Goal: Task Accomplishment & Management: Complete application form

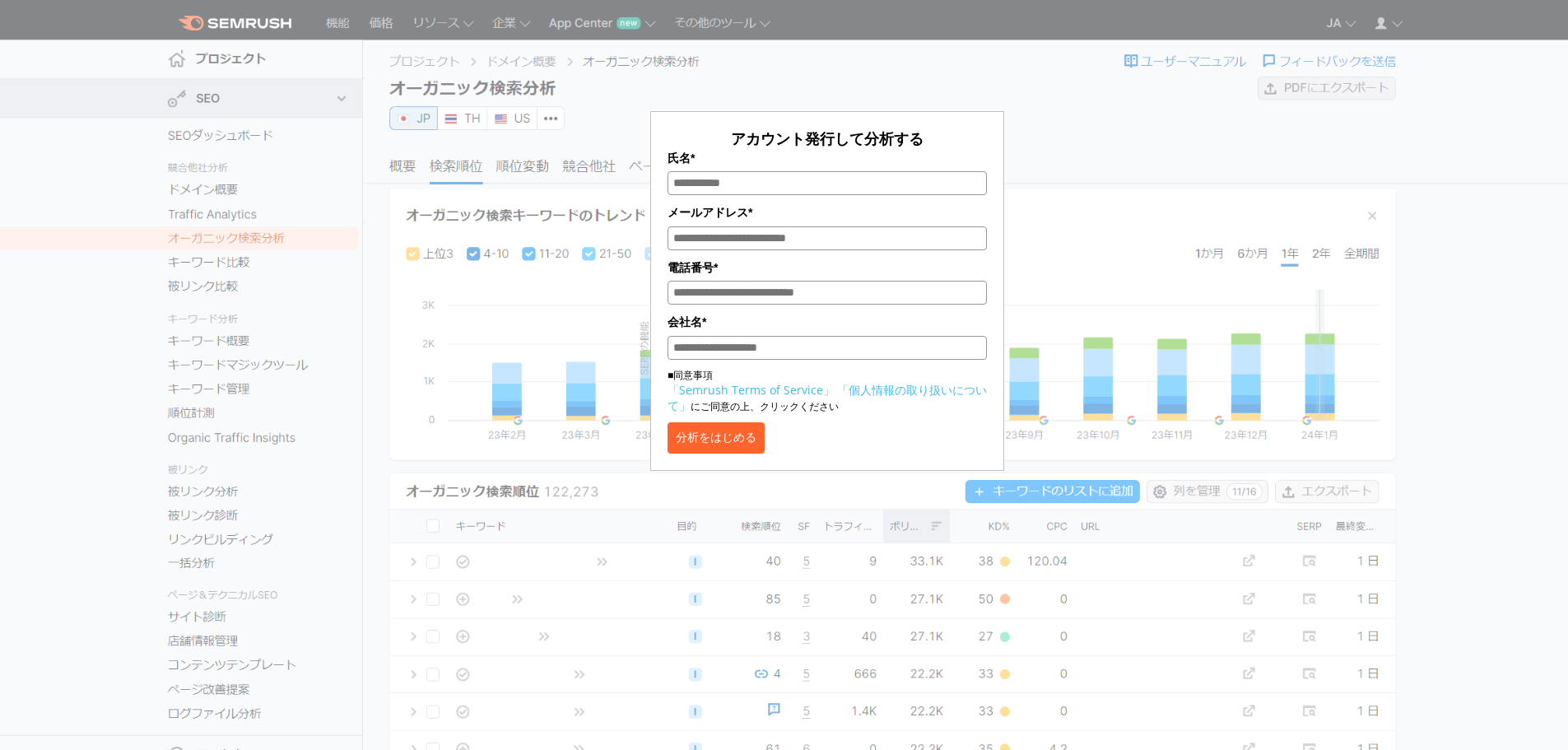
click at [1258, 185] on div "アカウント発行して分析する 氏名* メールアドレス* 電話番号* 会社名* ■同意事項 「Semrush Terms of Service」 「個人情報の取り…" at bounding box center [827, 239] width 1325 height 463
drag, startPoint x: 1211, startPoint y: 246, endPoint x: 1205, endPoint y: 265, distance: 19.9
click at [1206, 262] on div "アカウント発行して分析する 氏名* メールアドレス* 電話番号* 会社名* ■同意事項 「Semrush Terms of Service」 「個人情報の取り…" at bounding box center [827, 246] width 823 height 450
click at [1205, 265] on div "アカウント発行して分析する 氏名* メールアドレス* 電話番号* 会社名* ■同意事項 「Semrush Terms of Service」 「個人情報の取り…" at bounding box center [827, 246] width 823 height 450
click at [1210, 257] on div "アカウント発行して分析する 氏名* メールアドレス* 電話番号* 会社名* ■同意事項 「Semrush Terms of Service」 「個人情報の取り…" at bounding box center [827, 246] width 823 height 450
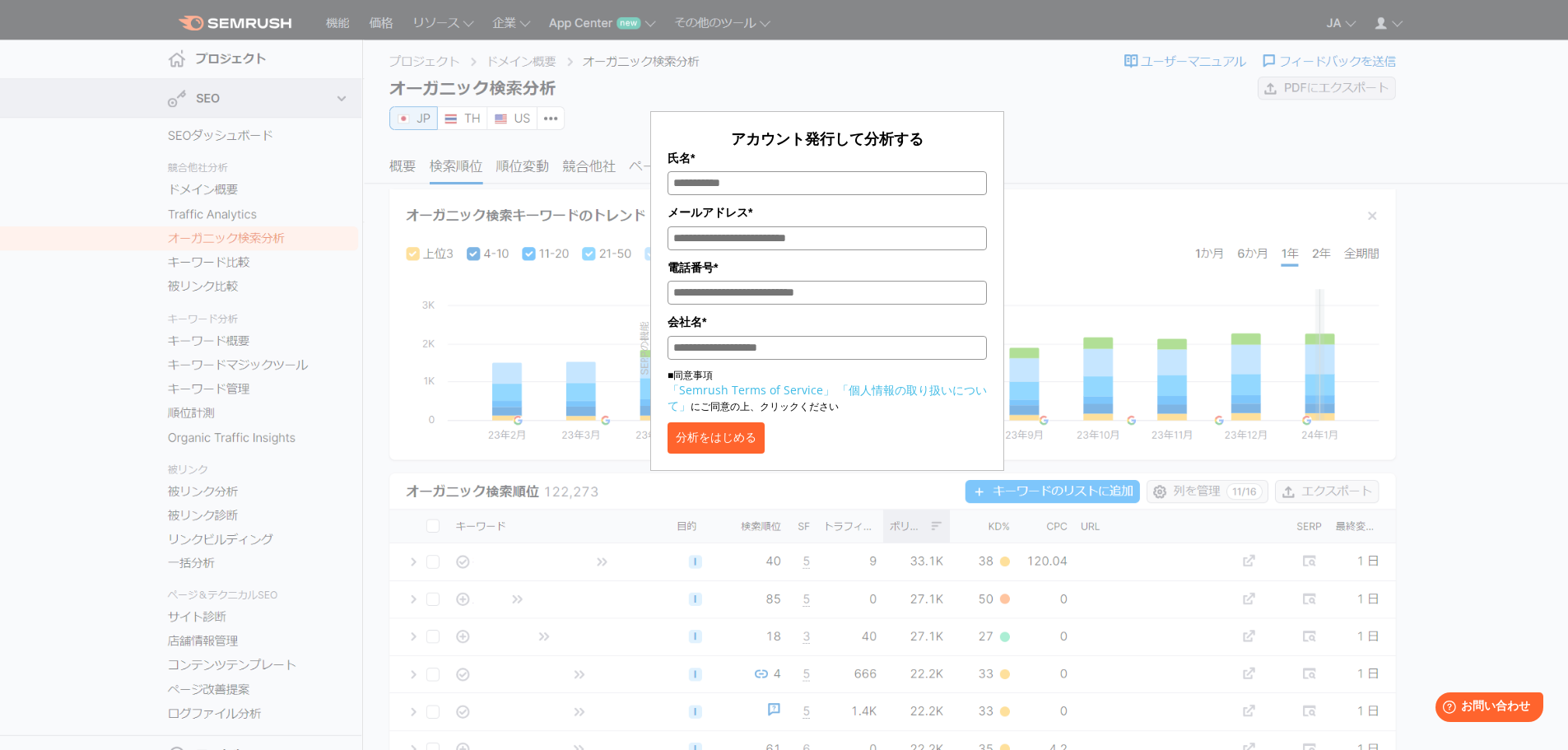
click at [1210, 257] on div "アカウント発行して分析する 氏名* メールアドレス* 電話番号* 会社名* ■同意事項 「Semrush Terms of Service」 「個人情報の取り…" at bounding box center [827, 246] width 823 height 450
click at [1483, 376] on div "アカウント発行して分析する 氏名* メールアドレス* 電話番号* 会社名* ■同意事項 「Semrush Terms of Service」 「個人情報の取り…" at bounding box center [827, 239] width 1325 height 463
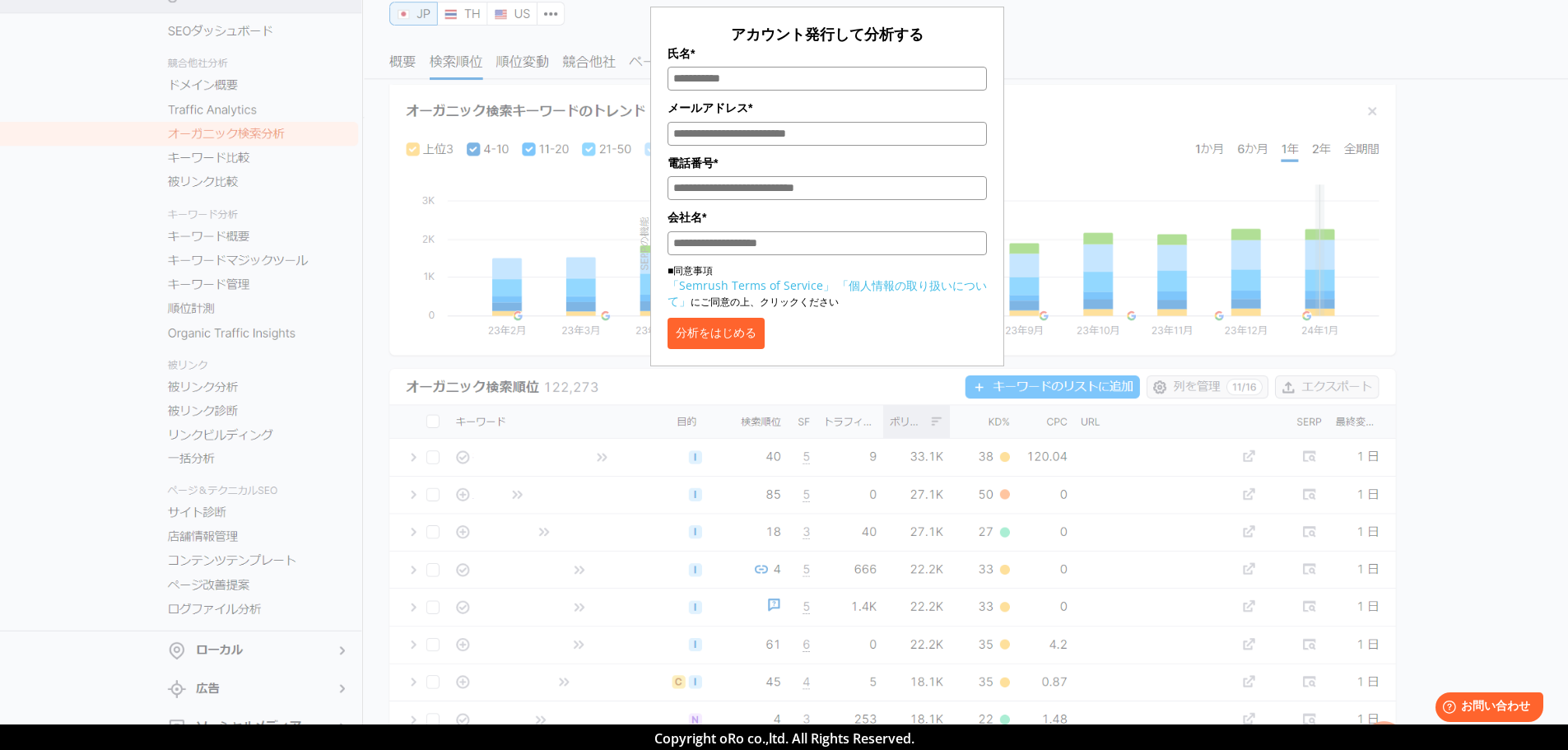
scroll to position [164, 0]
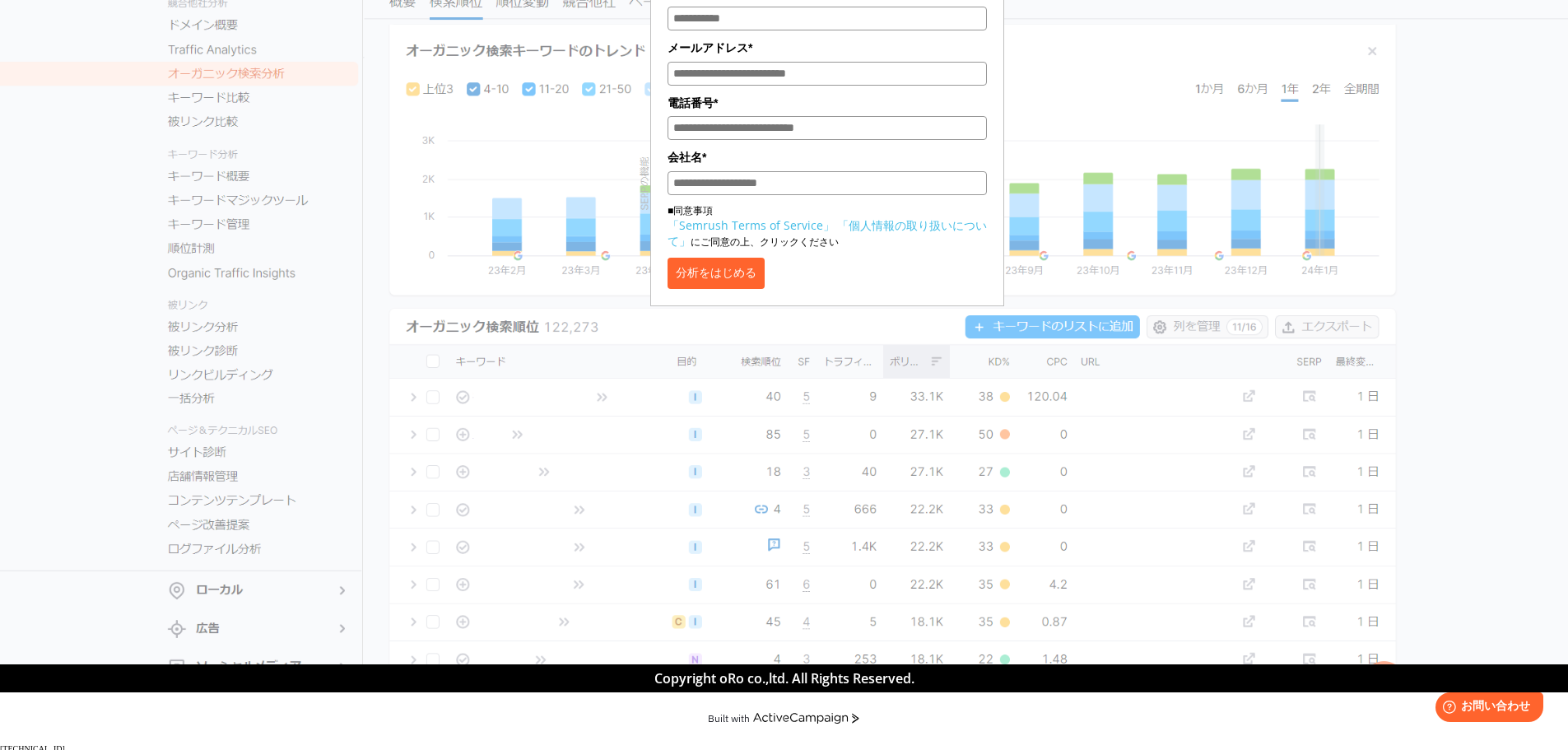
click at [1482, 377] on section "アカウント発行して分析する 氏名* メールアドレス* 電話番号* 会社名* ■同意事項 「Semrush Terms of Service」 「個人情報の取り…" at bounding box center [784, 250] width 1568 height 829
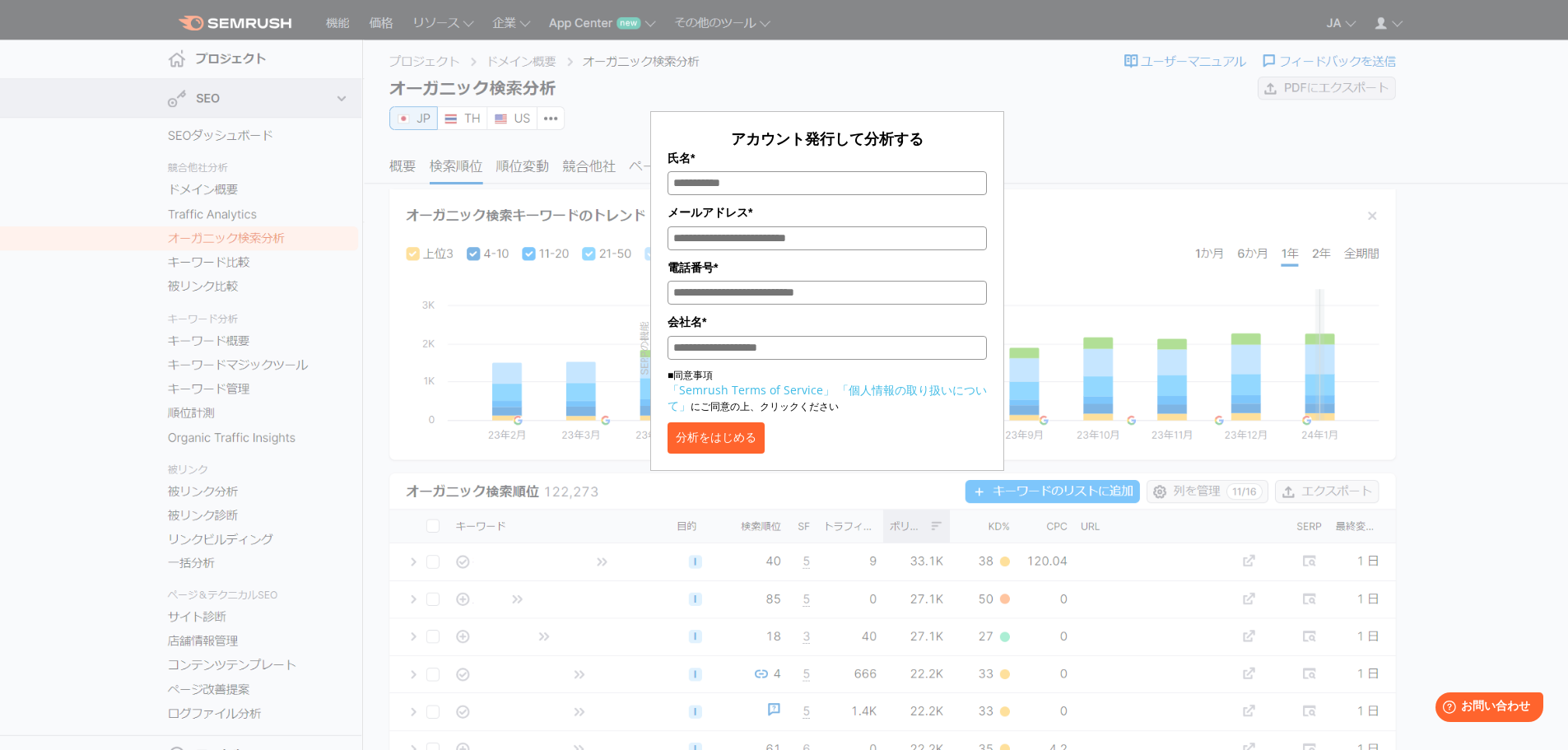
click at [1482, 377] on div "アカウント発行して分析する 氏名* メールアドレス* 電話番号* 会社名* ■同意事項 「Semrush Terms of Service」 「個人情報の取り…" at bounding box center [827, 239] width 1325 height 463
